Goal: Task Accomplishment & Management: Complete application form

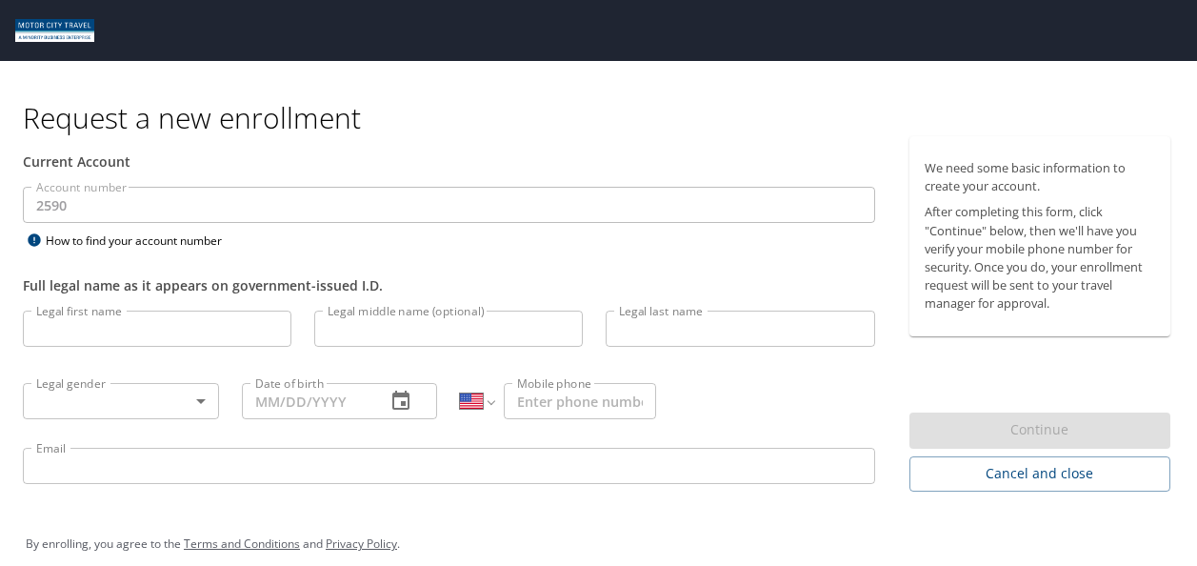
select select "US"
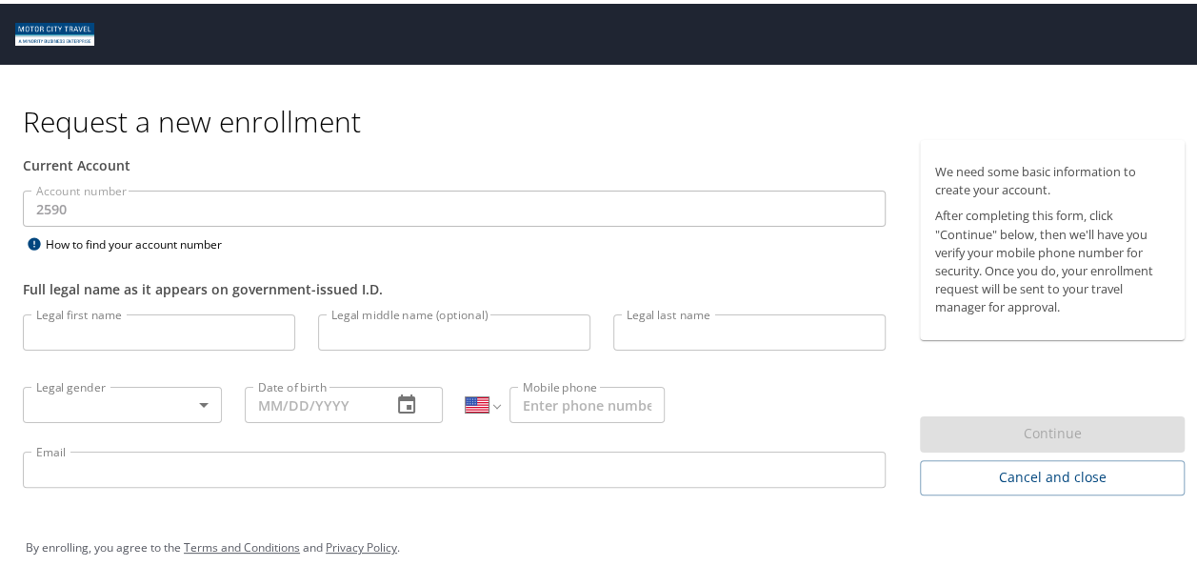
click at [213, 162] on div "Current Account" at bounding box center [454, 161] width 863 height 20
click at [411, 242] on div "Account number 2590 Account number How to find your account number" at bounding box center [453, 220] width 885 height 66
click at [65, 320] on input "Legal first name" at bounding box center [159, 328] width 272 height 36
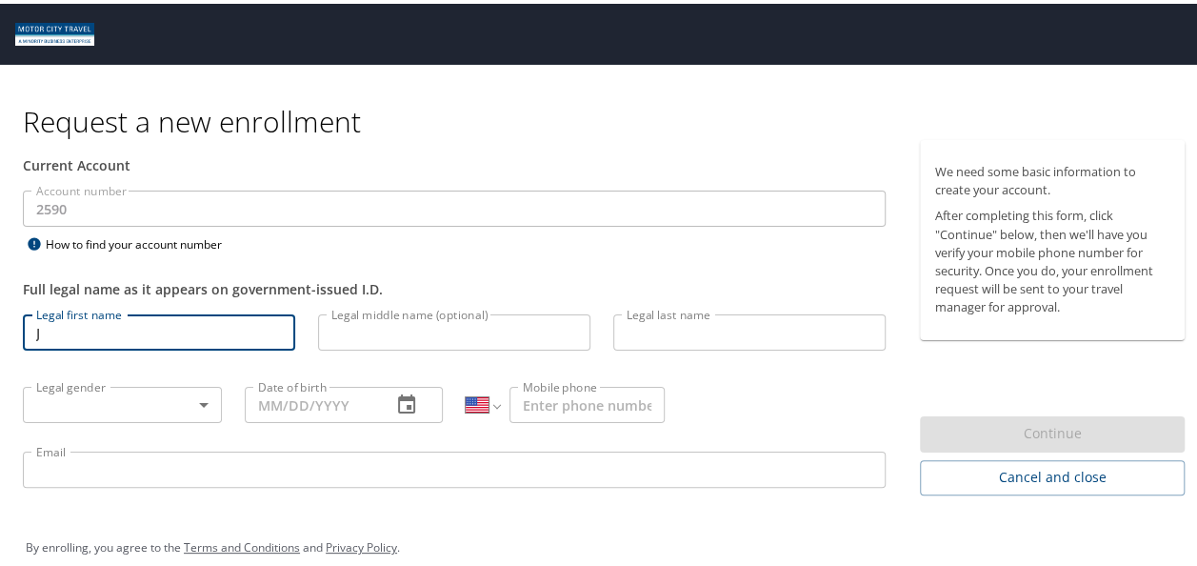
type input "J"
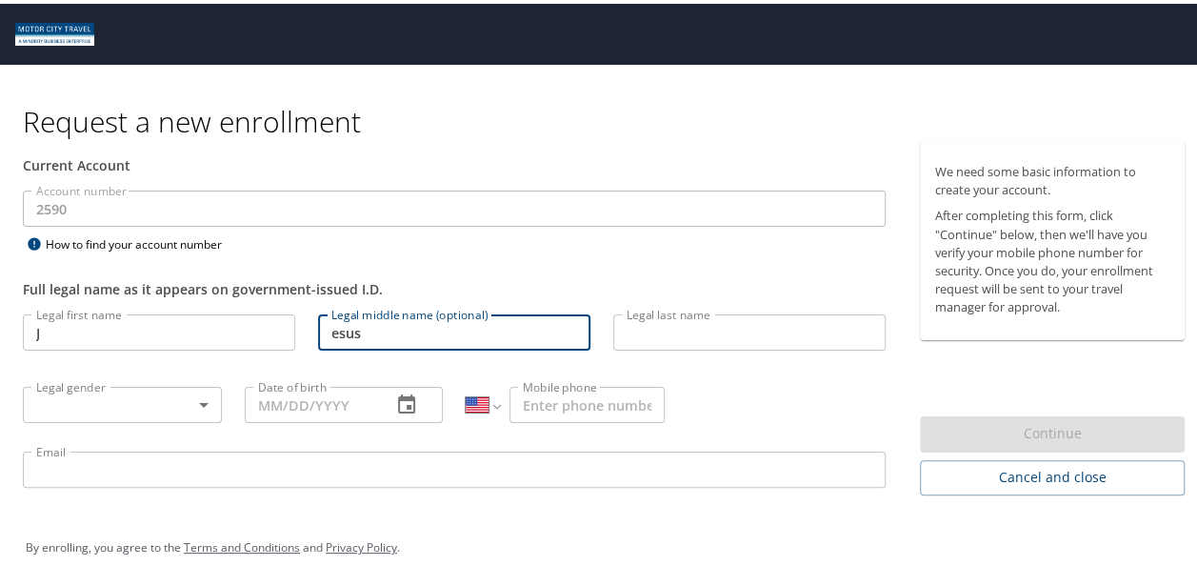
type input "esus"
click at [65, 331] on input "J" at bounding box center [159, 328] width 272 height 36
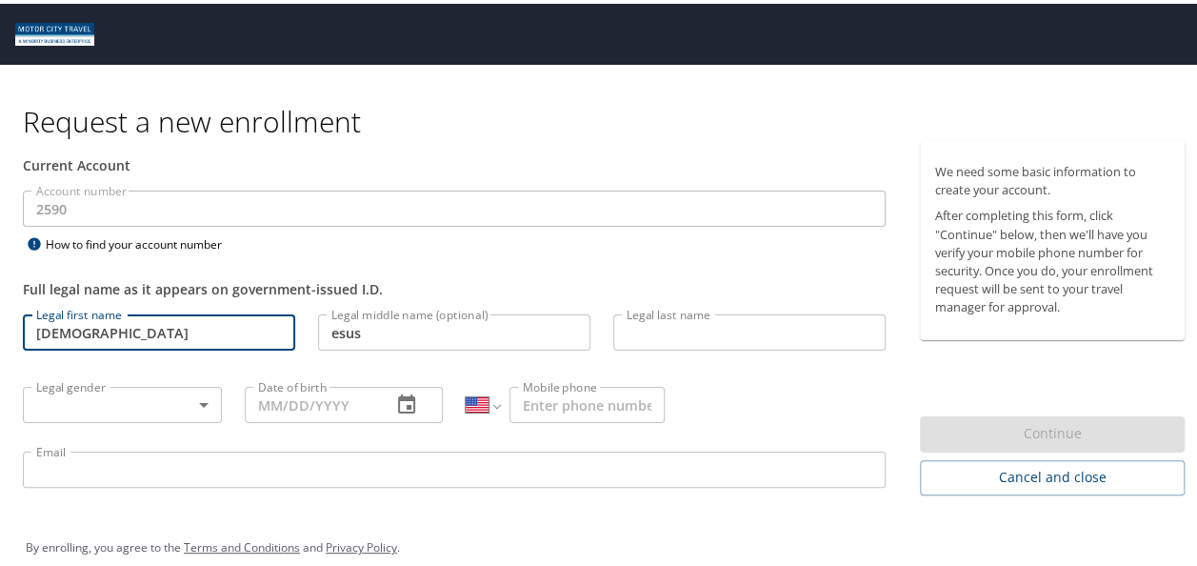
type input "[DEMOGRAPHIC_DATA]"
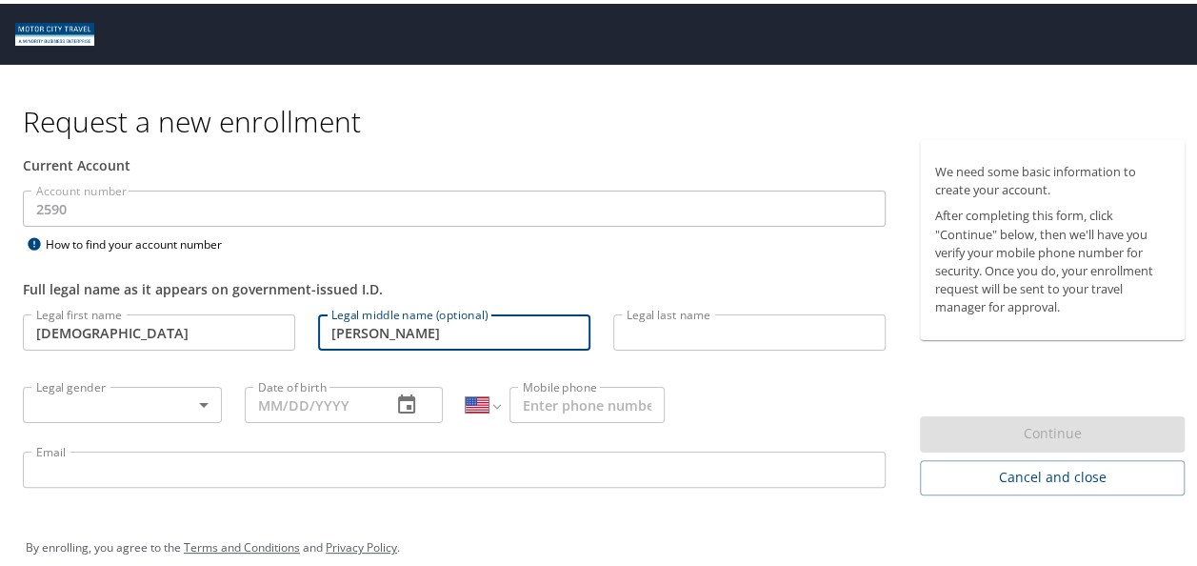
type input "[PERSON_NAME]"
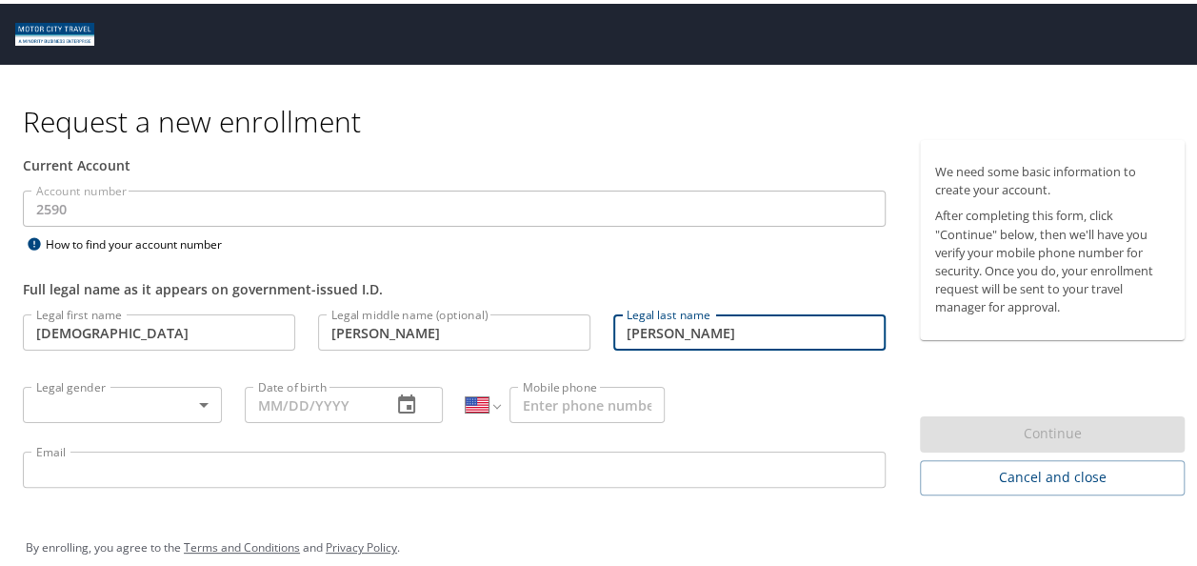
type input "[PERSON_NAME]"
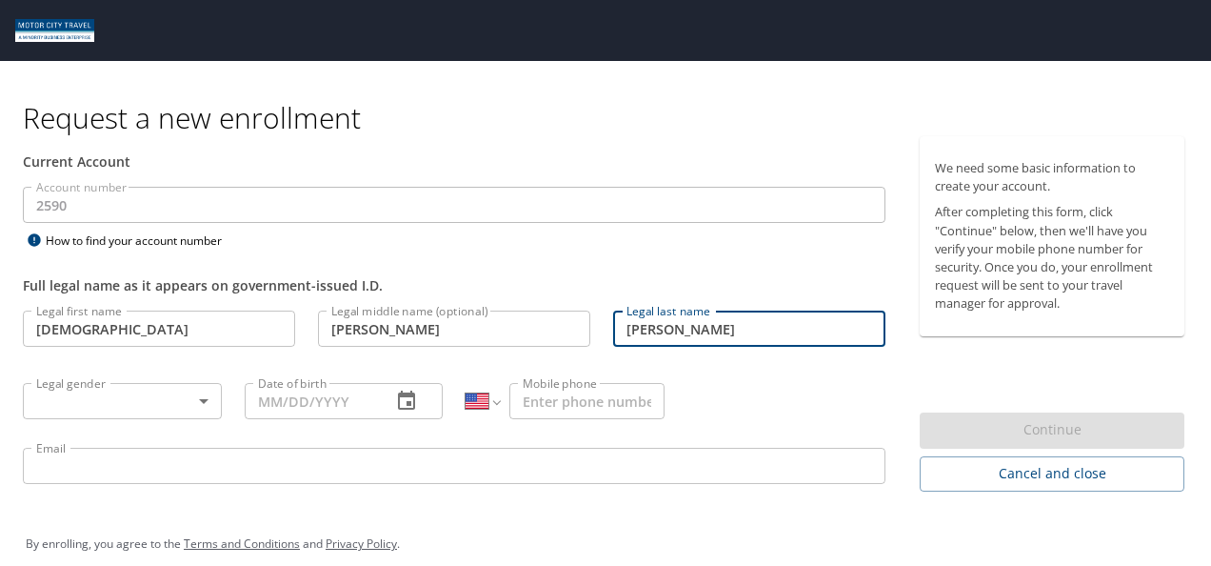
click at [84, 394] on body "Request a new enrollment Current Account Account number 2590 Account number How…" at bounding box center [605, 283] width 1211 height 566
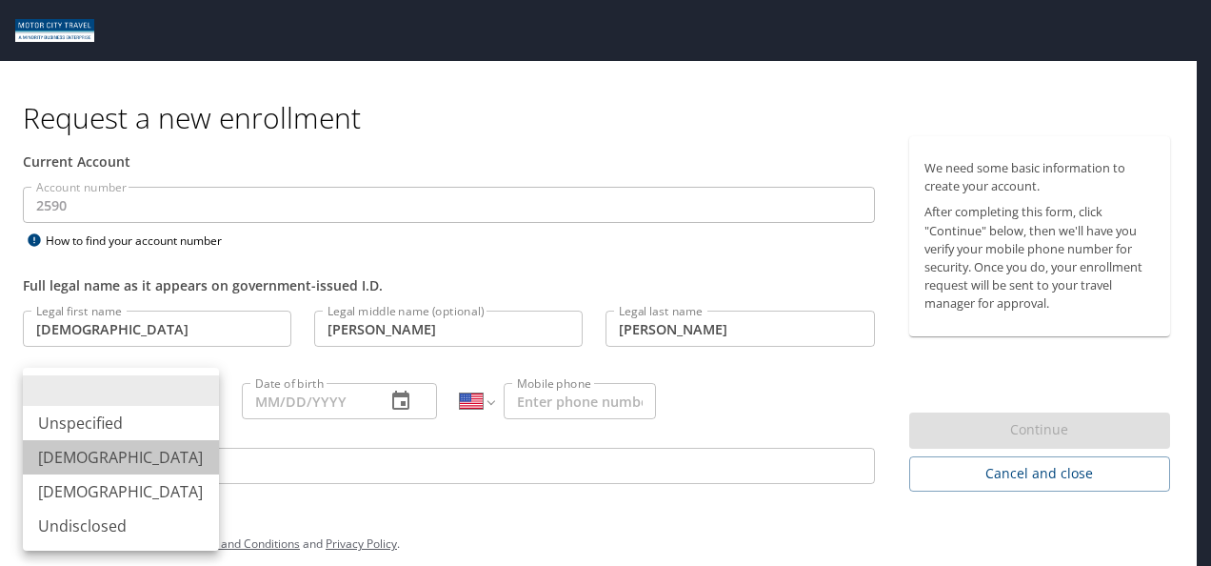
click at [86, 459] on li "[DEMOGRAPHIC_DATA]" at bounding box center [121, 457] width 196 height 34
type input "[DEMOGRAPHIC_DATA]"
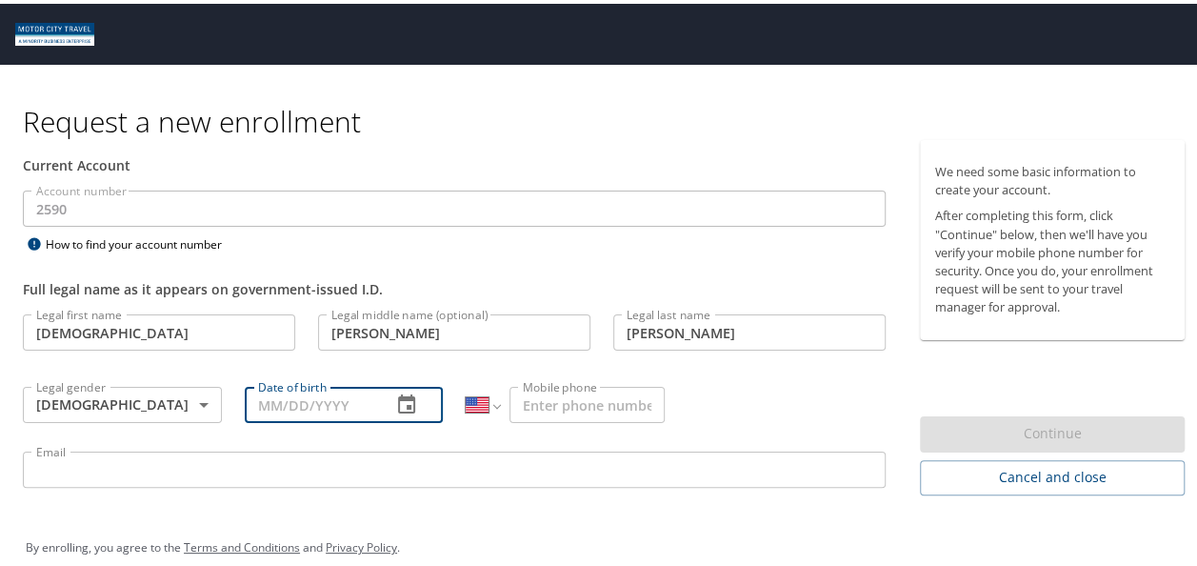
click at [301, 407] on input "Date of birth" at bounding box center [311, 401] width 132 height 36
type input "[DATE]"
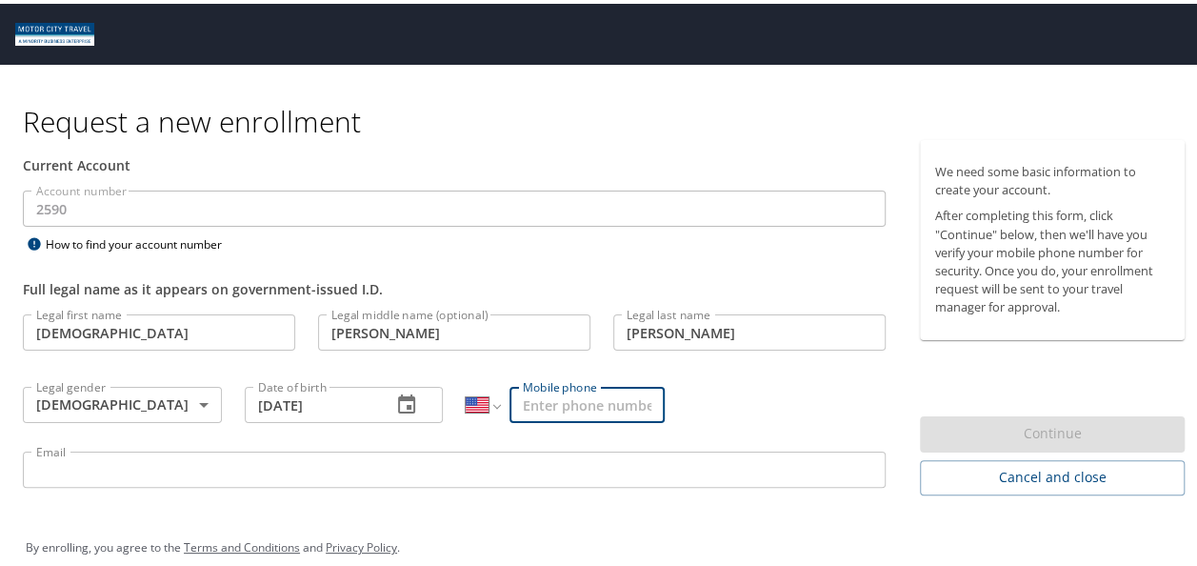
click at [565, 402] on input "Mobile phone" at bounding box center [586, 401] width 155 height 36
click at [489, 395] on select "International [GEOGRAPHIC_DATA] [GEOGRAPHIC_DATA] [GEOGRAPHIC_DATA] [GEOGRAPHIC…" at bounding box center [482, 401] width 33 height 36
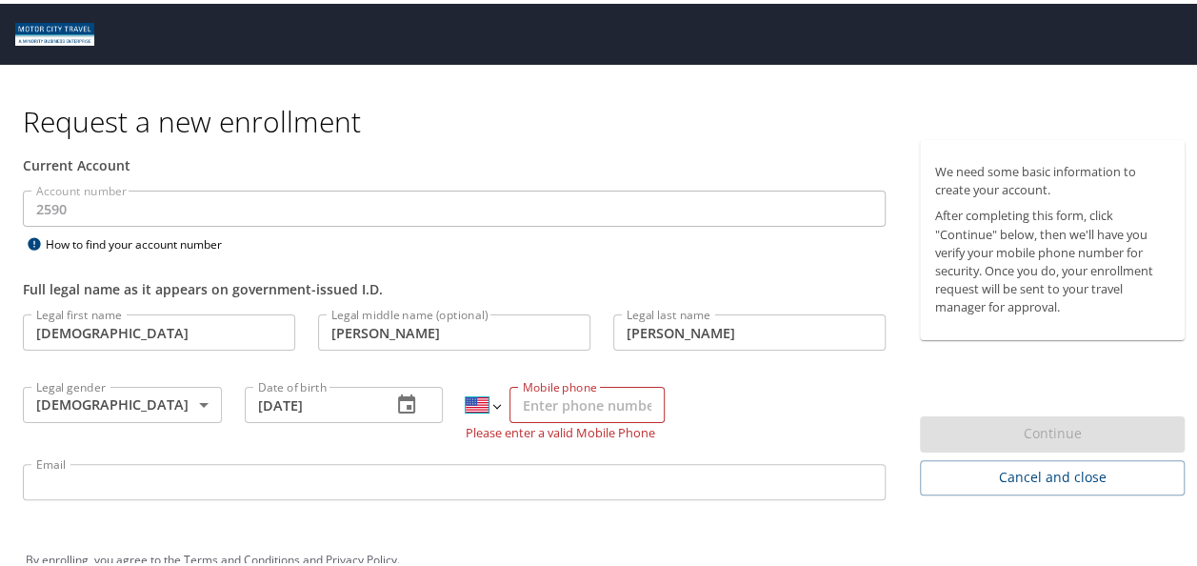
select select "MX"
click at [466, 383] on select "International [GEOGRAPHIC_DATA] [GEOGRAPHIC_DATA] [GEOGRAPHIC_DATA] [GEOGRAPHIC…" at bounding box center [482, 401] width 33 height 36
click at [531, 401] on input "Mobile phone" at bounding box center [586, 401] width 155 height 36
type input "[PHONE_NUMBER]"
click at [702, 396] on div "Legal first name [PERSON_NAME] Legal first name Legal middle name (optional) [P…" at bounding box center [453, 406] width 885 height 214
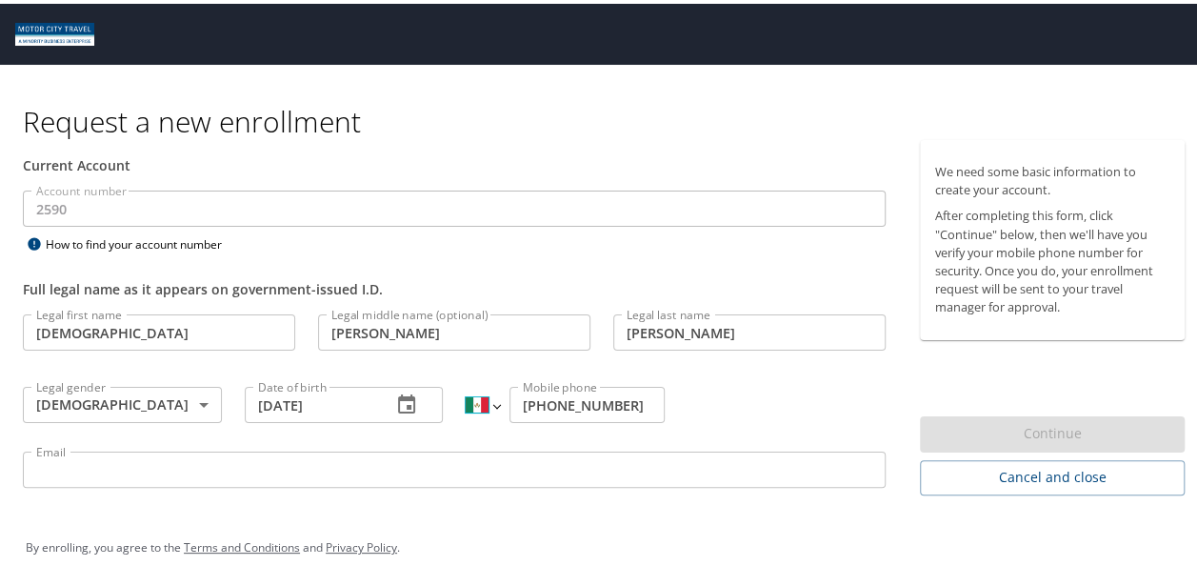
click at [489, 398] on select "International [GEOGRAPHIC_DATA] [GEOGRAPHIC_DATA] [GEOGRAPHIC_DATA] [GEOGRAPHIC…" at bounding box center [482, 401] width 33 height 36
click at [466, 383] on select "International [GEOGRAPHIC_DATA] [GEOGRAPHIC_DATA] [GEOGRAPHIC_DATA] [GEOGRAPHIC…" at bounding box center [482, 401] width 33 height 36
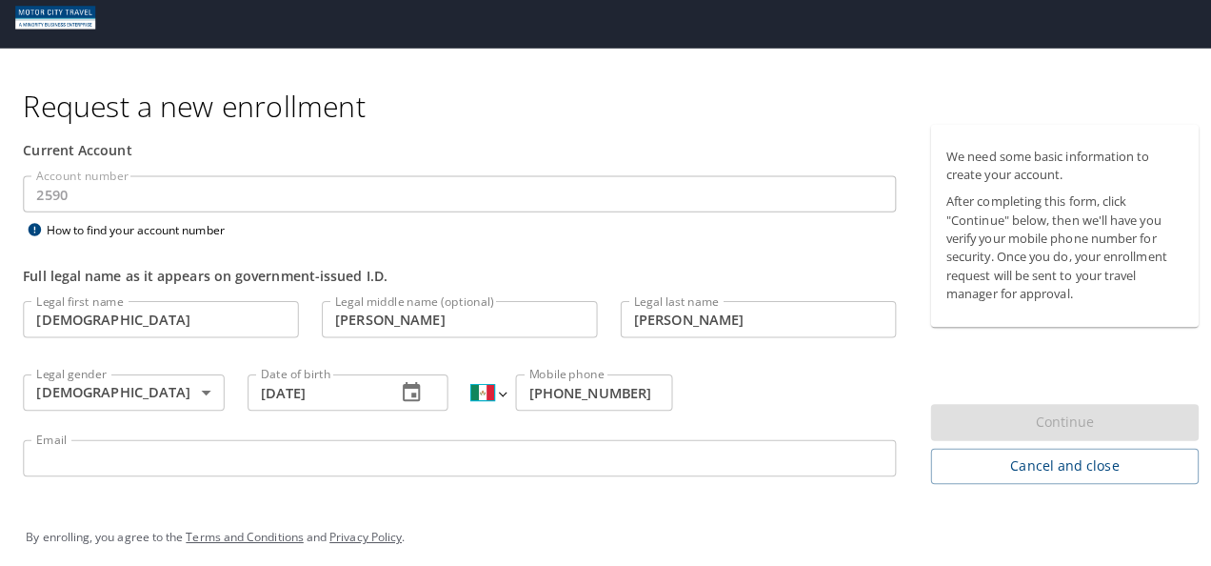
scroll to position [20, 0]
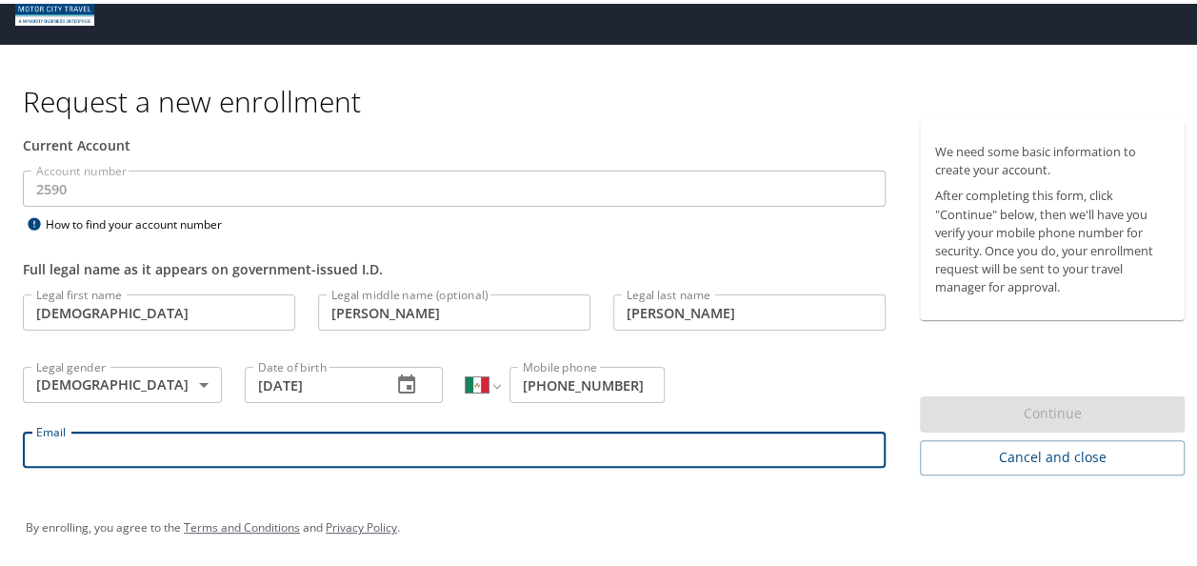
click at [74, 438] on input "Email" at bounding box center [454, 446] width 863 height 36
type input "J"
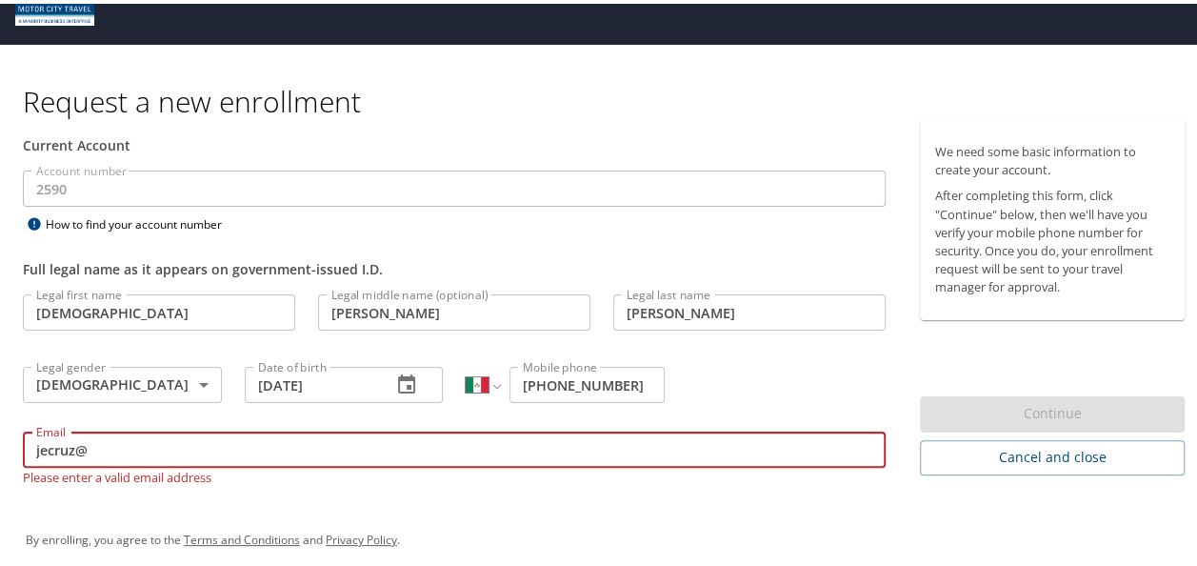
click at [160, 446] on input "jecruz@" at bounding box center [454, 446] width 863 height 36
click at [198, 450] on input "jecruz@" at bounding box center [454, 446] width 863 height 36
click at [127, 442] on input "jecruz@" at bounding box center [454, 446] width 863 height 36
type input "[EMAIL_ADDRESS][DOMAIN_NAME]"
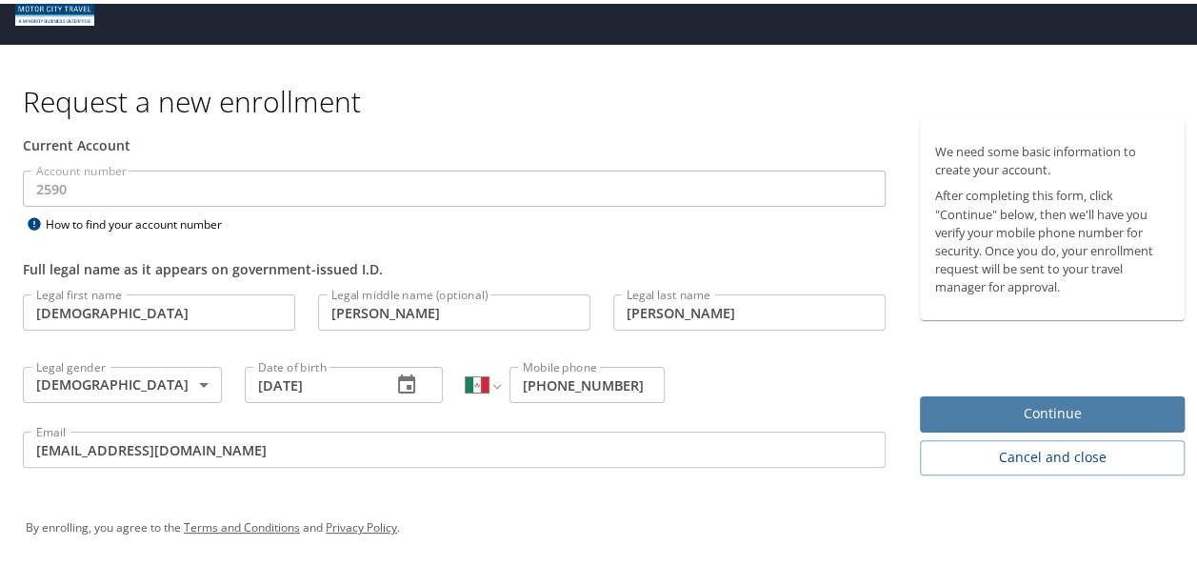
click at [1045, 402] on span "Continue" at bounding box center [1052, 410] width 234 height 24
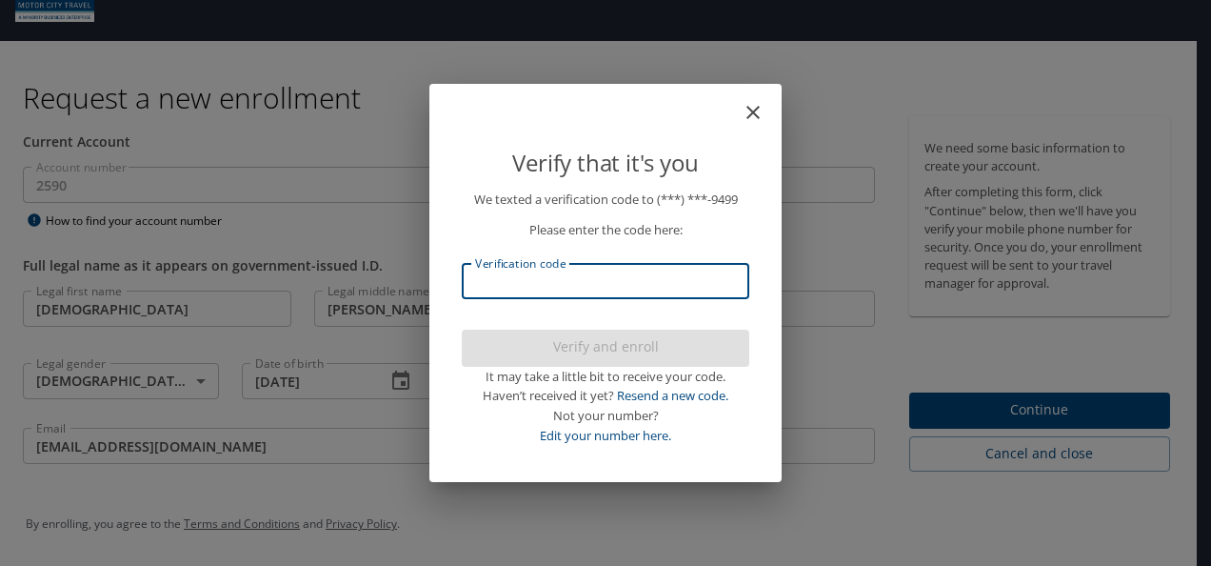
click at [493, 282] on input "Verification code" at bounding box center [606, 281] width 288 height 36
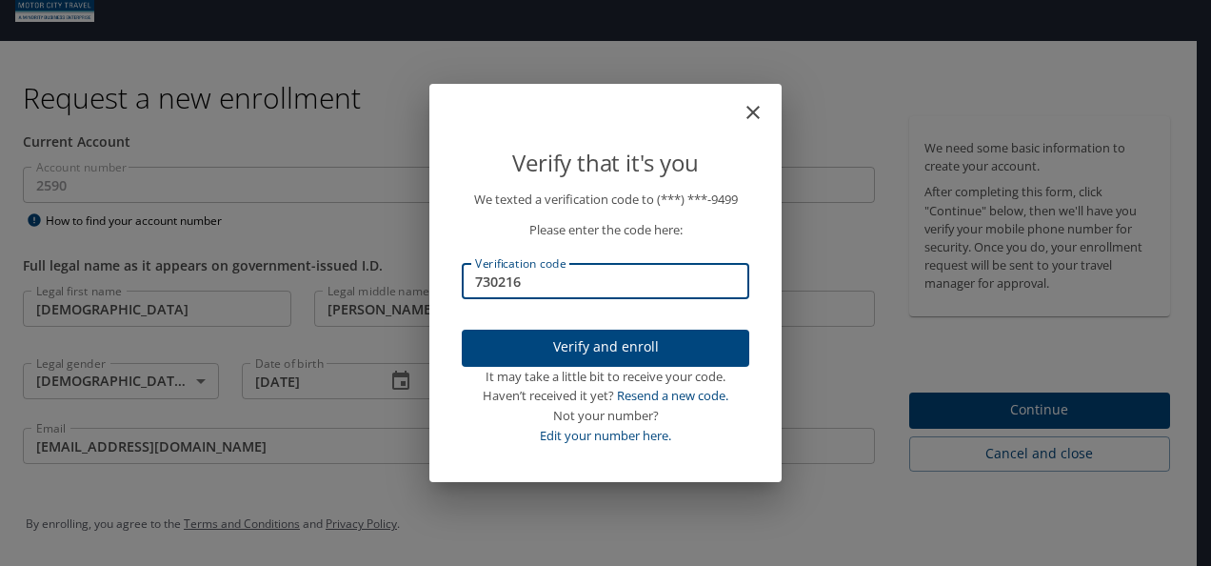
type input "730216"
click at [626, 343] on span "Verify and enroll" at bounding box center [605, 347] width 257 height 24
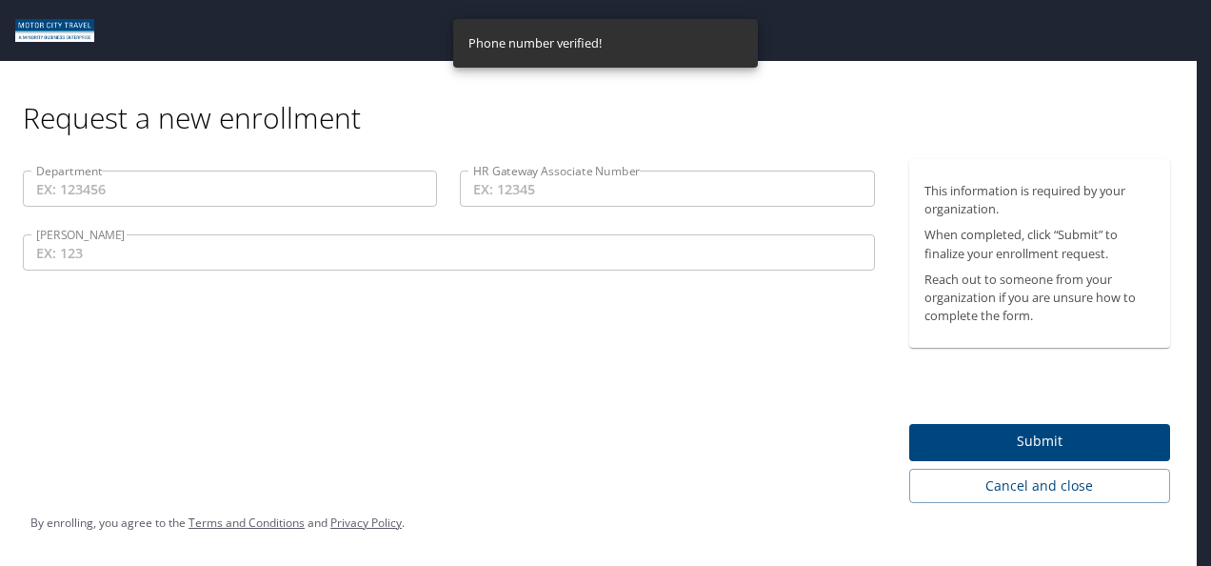
scroll to position [0, 0]
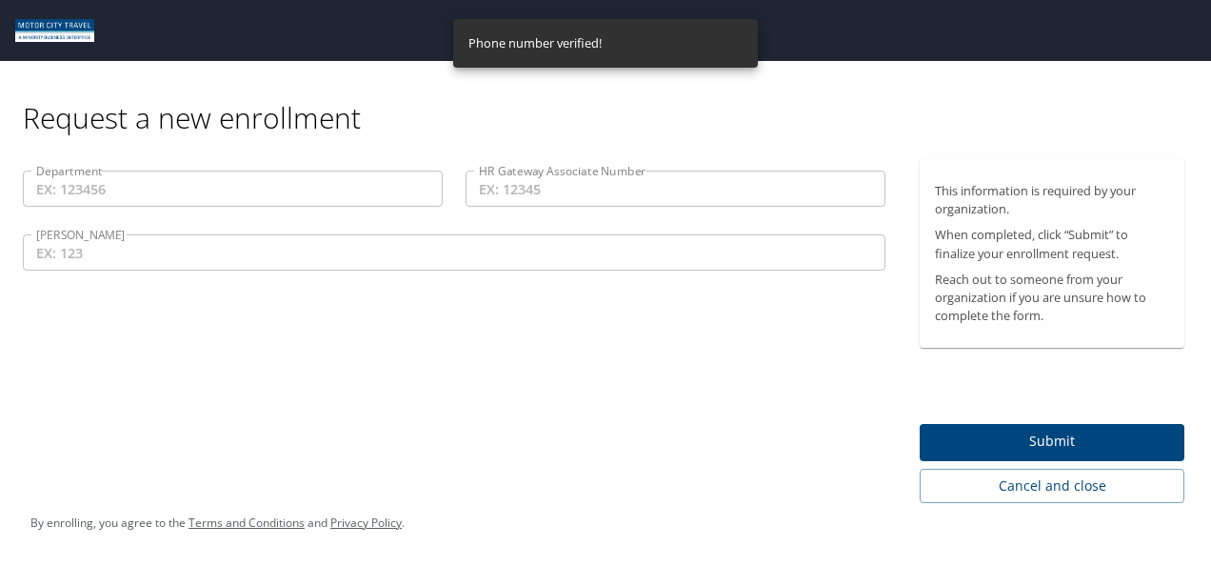
click at [97, 190] on input "Department" at bounding box center [233, 188] width 420 height 36
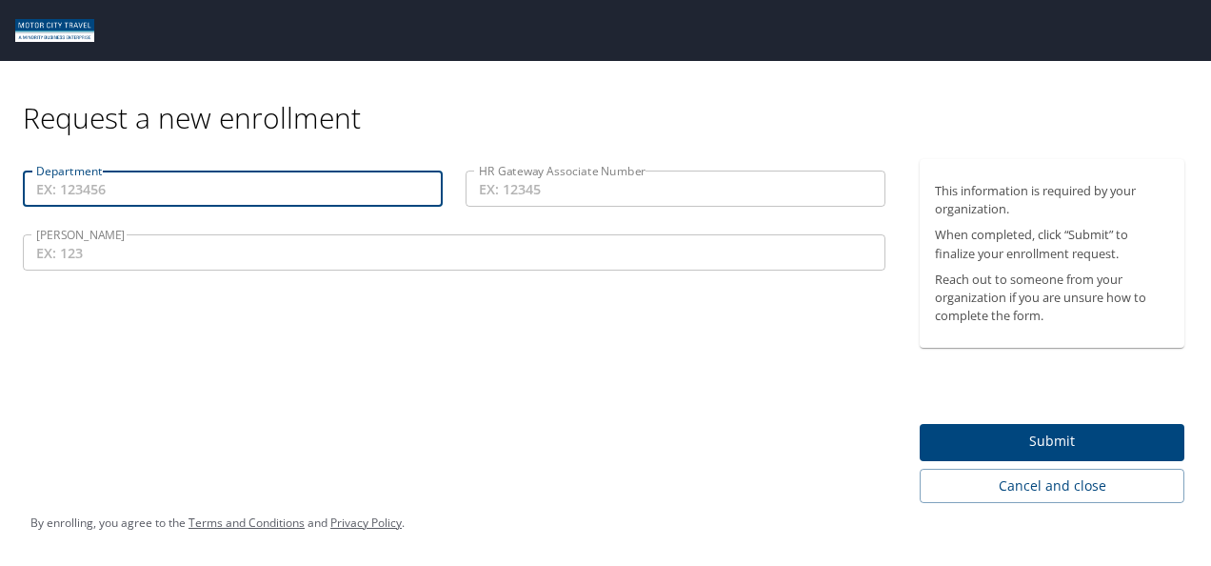
click at [71, 188] on input "Department" at bounding box center [233, 188] width 420 height 36
click at [34, 249] on input "[PERSON_NAME]" at bounding box center [454, 252] width 863 height 36
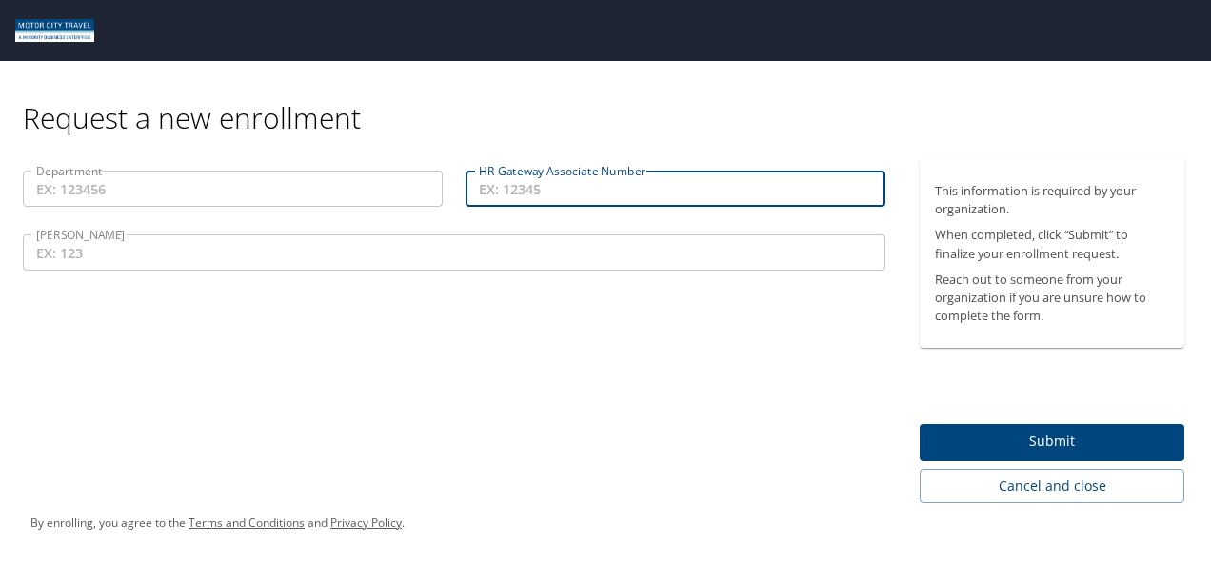
click at [481, 194] on input "HR Gateway Associate Number" at bounding box center [676, 188] width 420 height 36
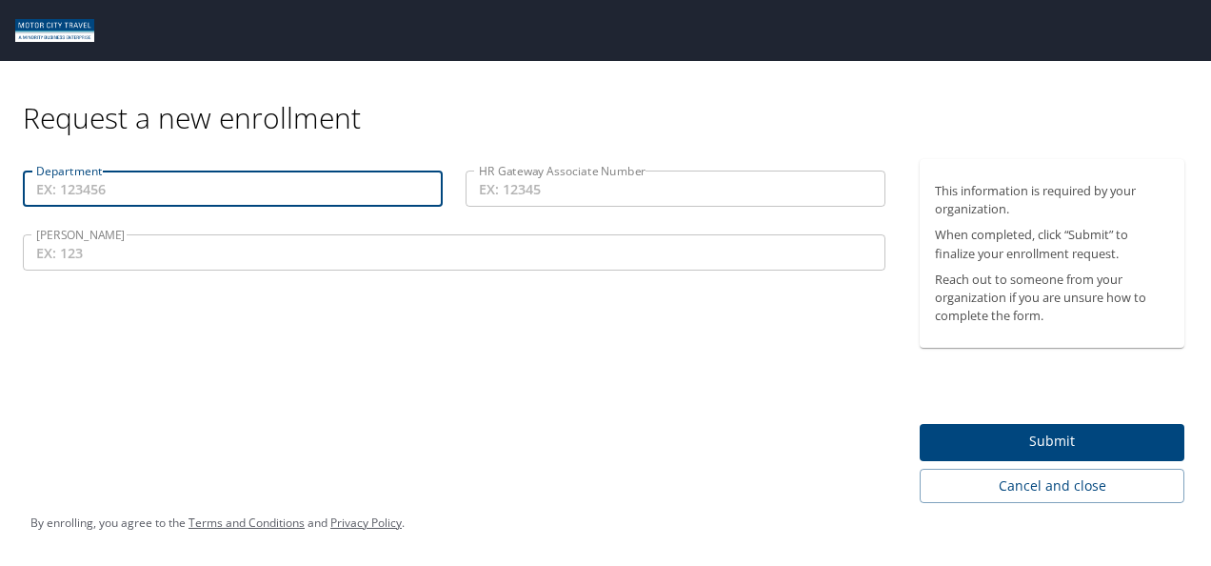
click at [62, 189] on input "Department" at bounding box center [233, 188] width 420 height 36
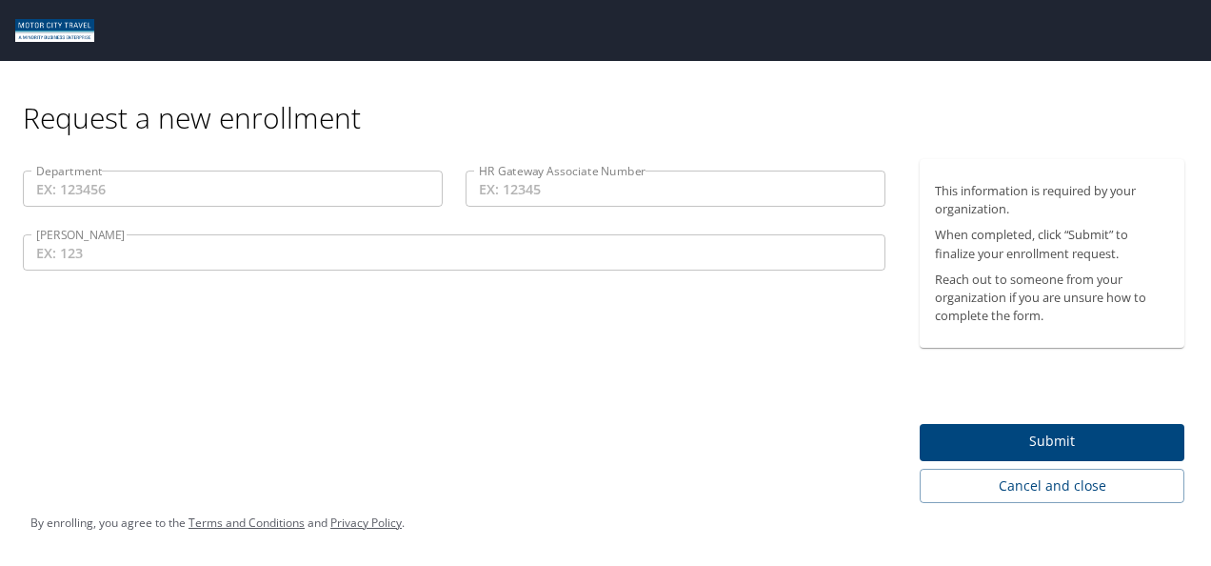
click at [89, 330] on div "Department Department HR Gateway Associate Number HR Gateway Associate Number […" at bounding box center [454, 331] width 908 height 344
click at [507, 185] on input "HR Gateway Associate Number" at bounding box center [676, 188] width 420 height 36
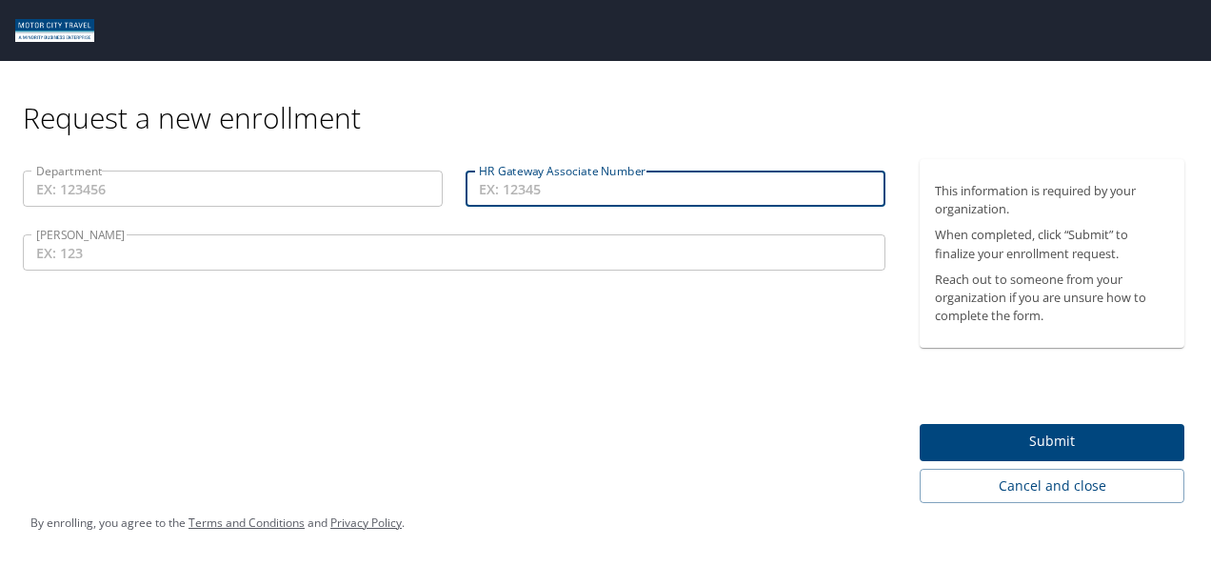
paste input "ASSO84353"
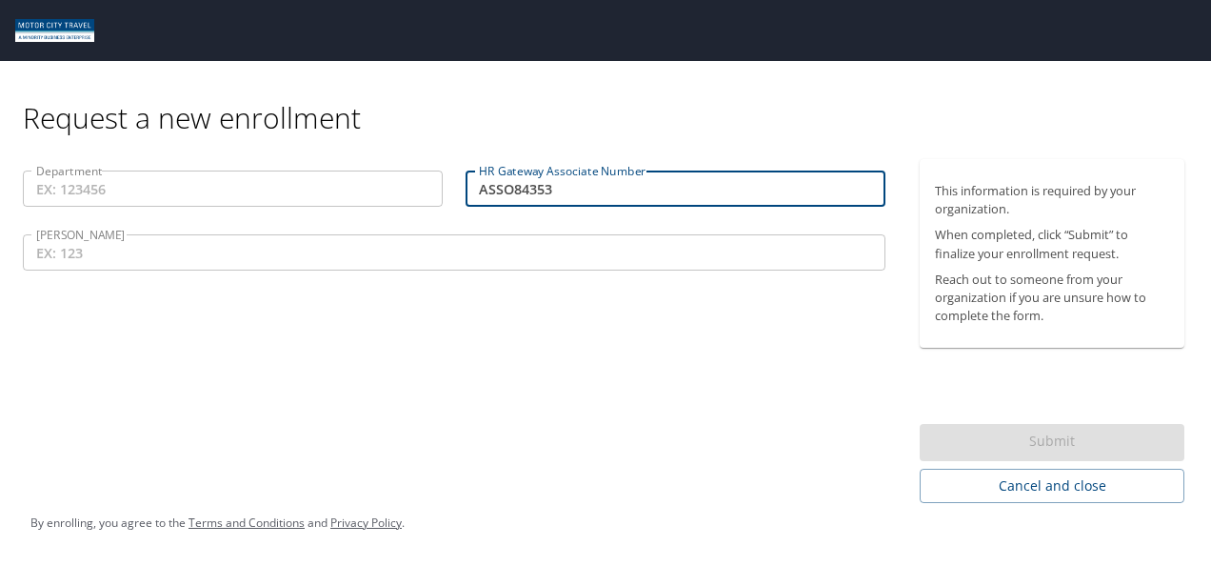
drag, startPoint x: 580, startPoint y: 192, endPoint x: 366, endPoint y: 194, distance: 214.2
click at [366, 194] on div "Department Department HR Gateway Associate Number ASSO84353 HR Gateway Associat…" at bounding box center [453, 223] width 885 height 128
type input "ASSO84353"
click at [76, 255] on input "[PERSON_NAME]" at bounding box center [454, 252] width 863 height 36
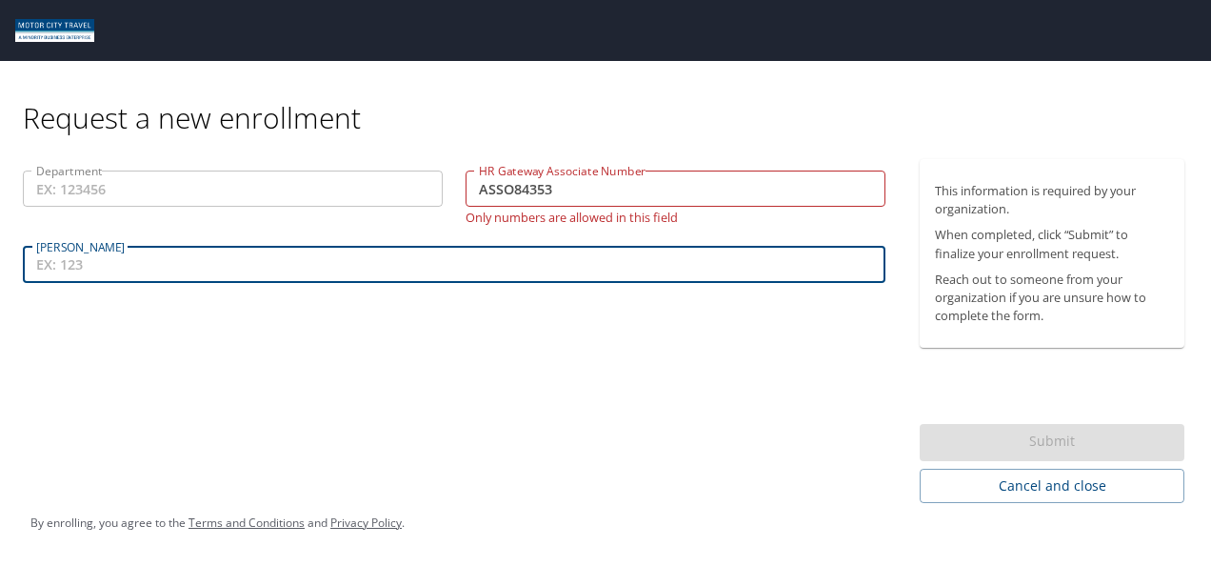
click at [78, 267] on input "[PERSON_NAME]" at bounding box center [454, 265] width 863 height 36
type input "723"
click at [557, 185] on input "ASSO84353" at bounding box center [676, 188] width 420 height 36
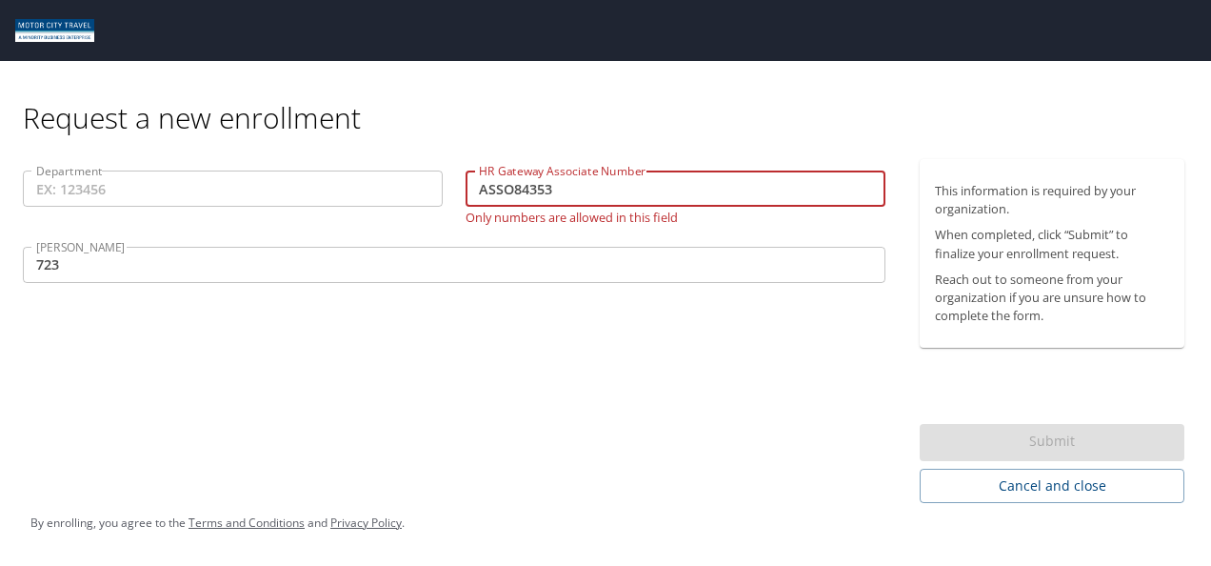
drag, startPoint x: 572, startPoint y: 189, endPoint x: 449, endPoint y: 187, distance: 122.8
click at [449, 187] on div "Department Department HR Gateway Associate Number ASSO84353 HR Gateway Associat…" at bounding box center [453, 229] width 885 height 140
paste input "603630"
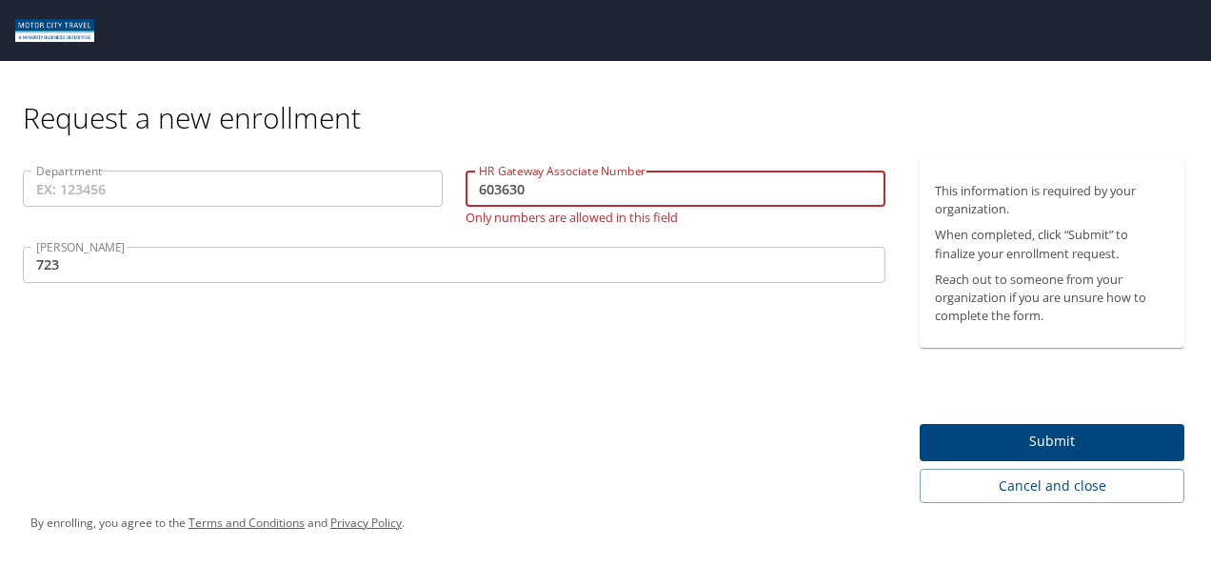
type input "603630"
click at [196, 179] on input "Department" at bounding box center [233, 188] width 420 height 36
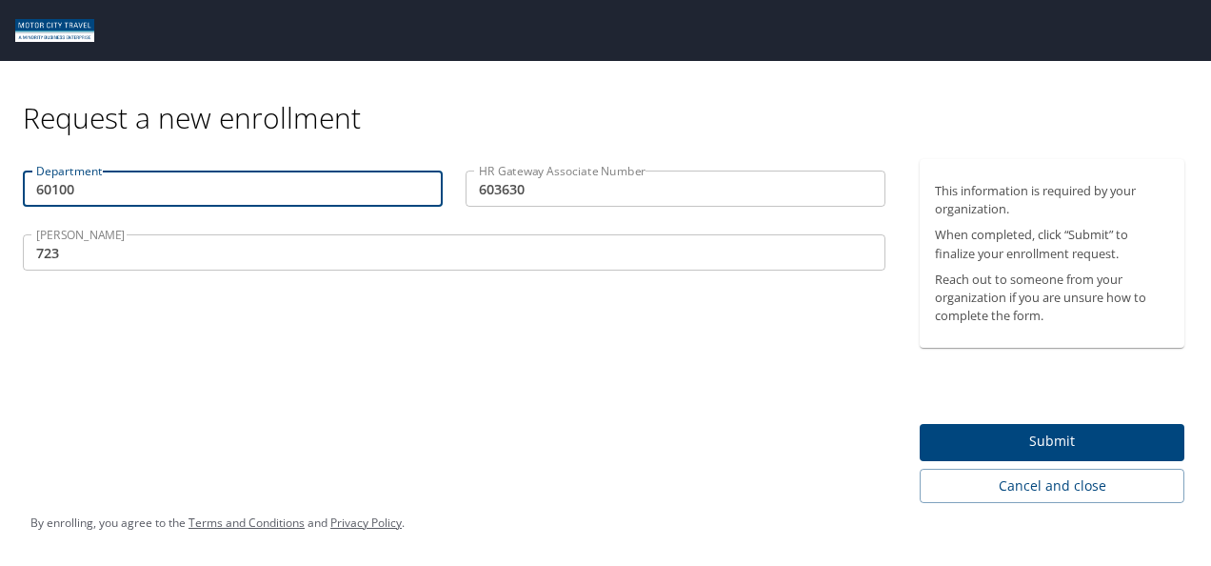
type input "60100"
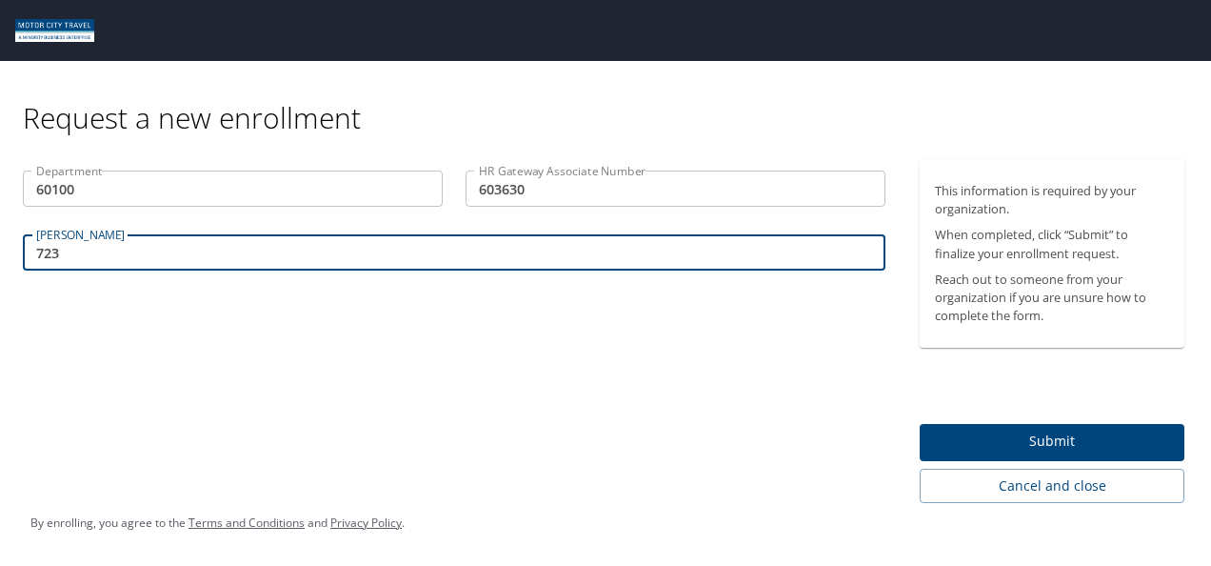
click at [190, 250] on input "723" at bounding box center [454, 252] width 863 height 36
click at [523, 169] on div "HR Gateway Associate Number 603630 HR Gateway Associate Number" at bounding box center [675, 191] width 443 height 64
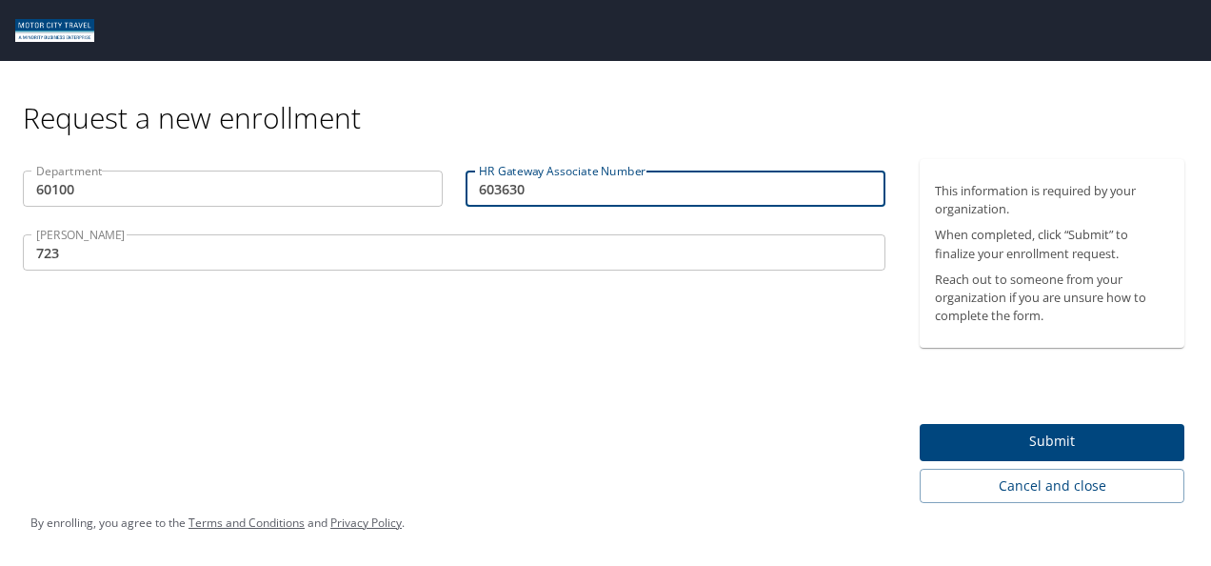
drag, startPoint x: 544, startPoint y: 184, endPoint x: 436, endPoint y: 186, distance: 107.6
click at [436, 186] on div "Department 60100 Department HR Gateway Associate Number 603630 HR Gateway Assoc…" at bounding box center [453, 223] width 885 height 128
paste input "ASSO84353"
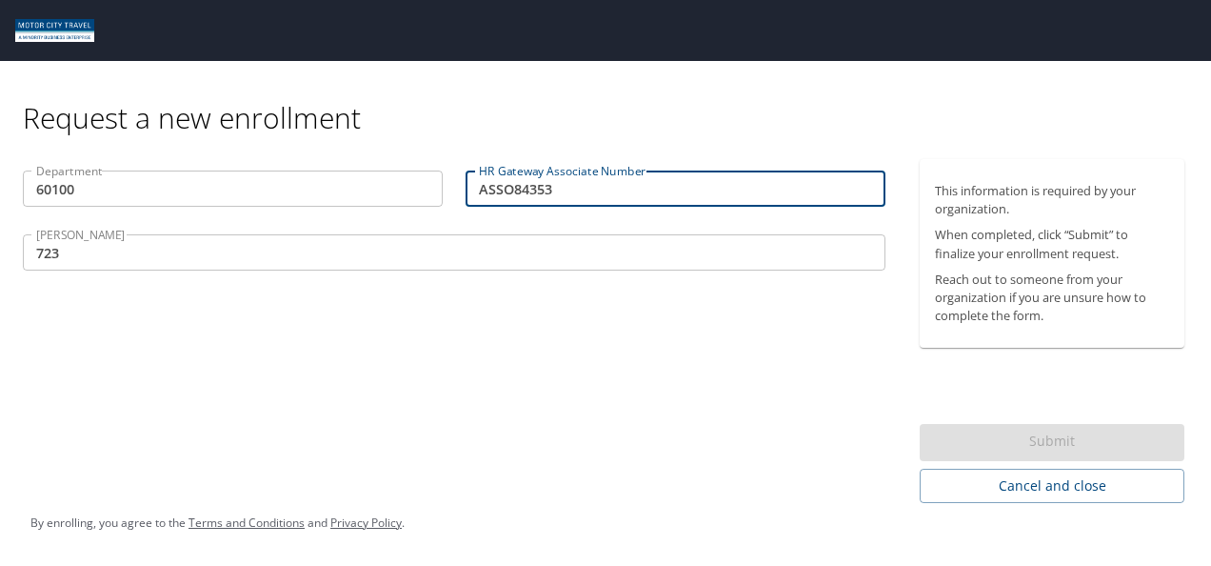
click at [297, 254] on input "723" at bounding box center [454, 252] width 863 height 36
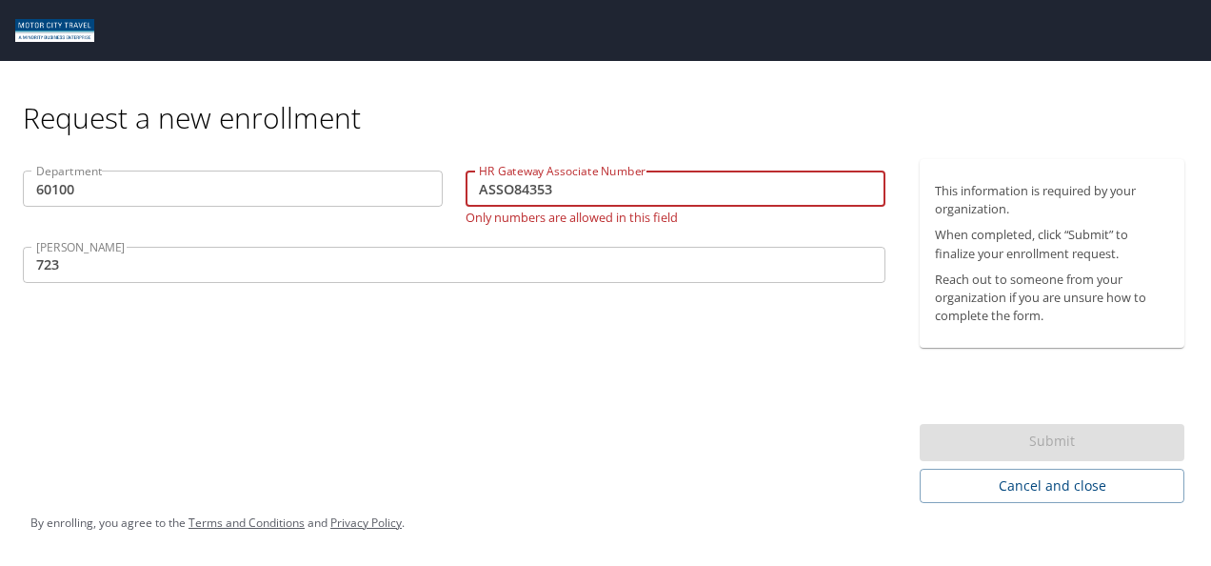
click at [510, 188] on input "ASSO84353" at bounding box center [676, 188] width 420 height 36
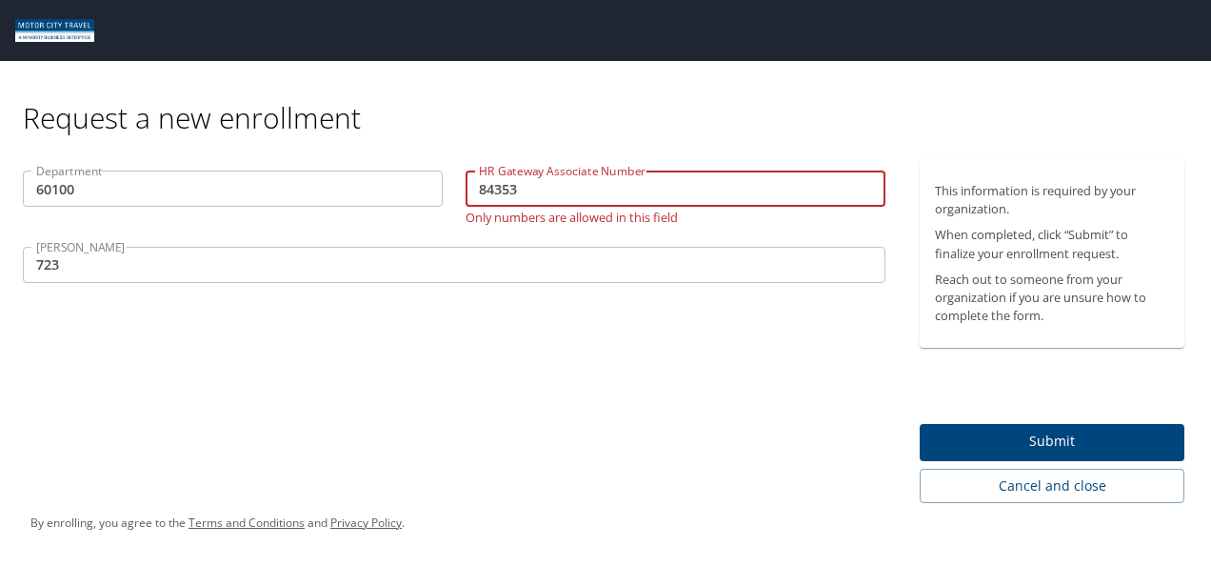
type input "84353"
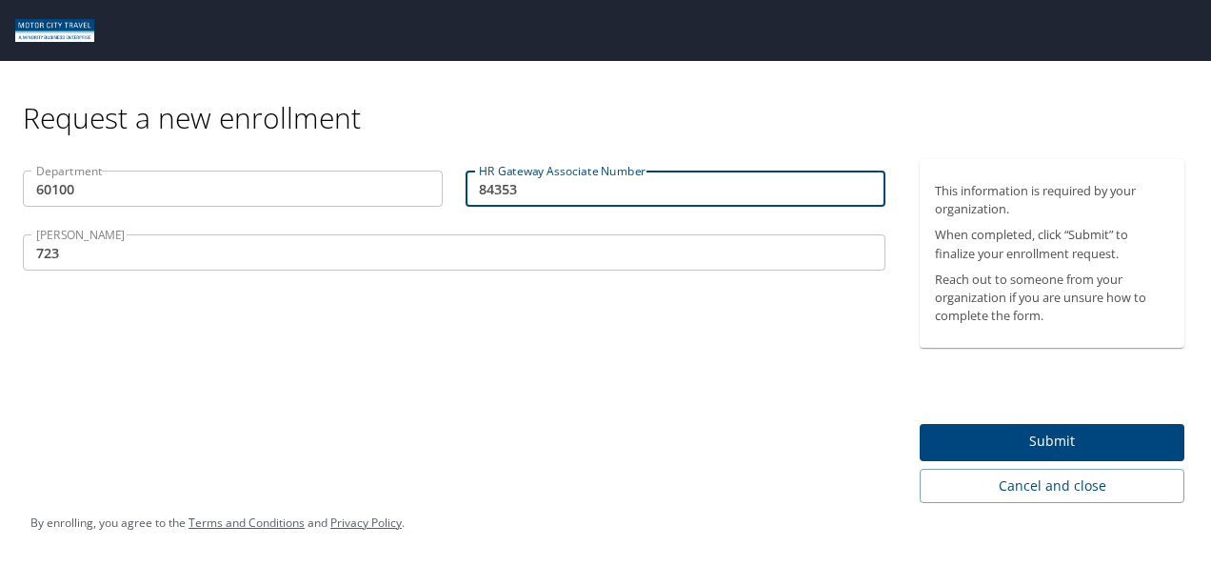
click at [1041, 439] on span "Submit" at bounding box center [1052, 441] width 234 height 24
